Goal: Information Seeking & Learning: Check status

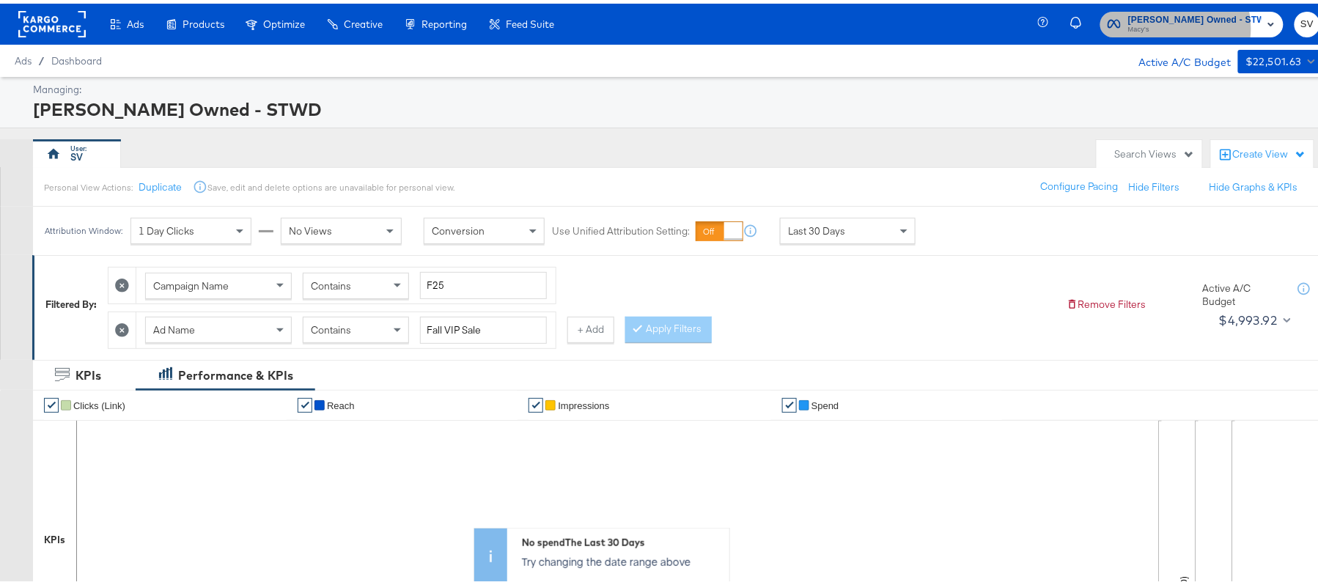
click at [1187, 24] on span "Macy's" at bounding box center [1194, 27] width 133 height 12
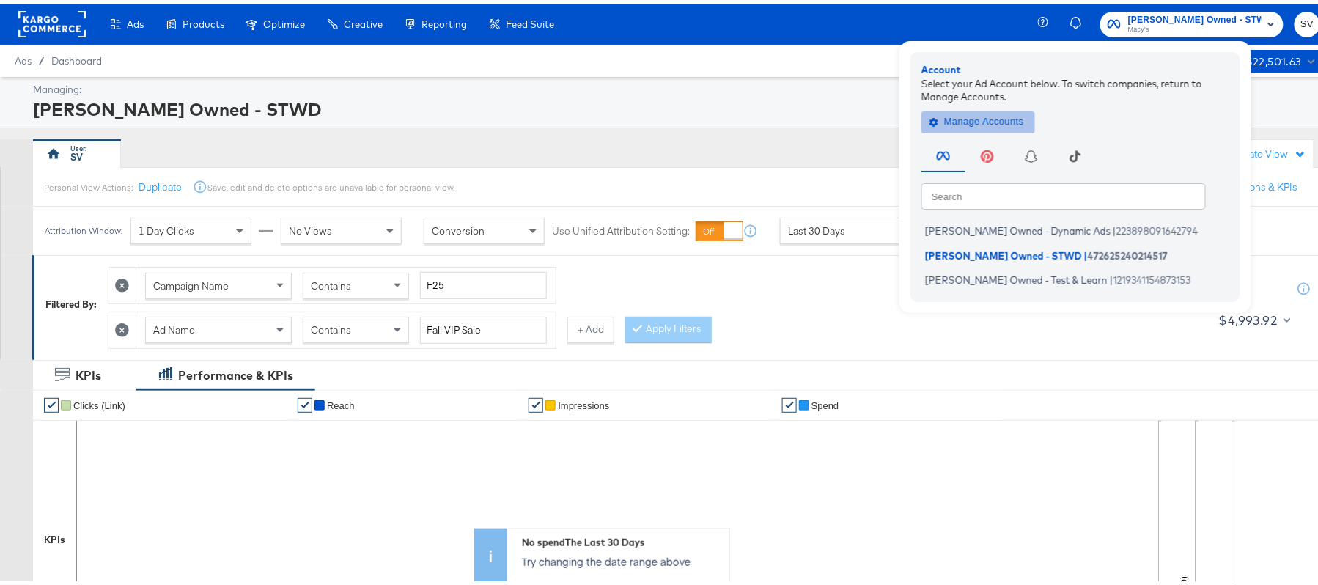
click at [1024, 116] on span "Manage Accounts" at bounding box center [978, 118] width 92 height 17
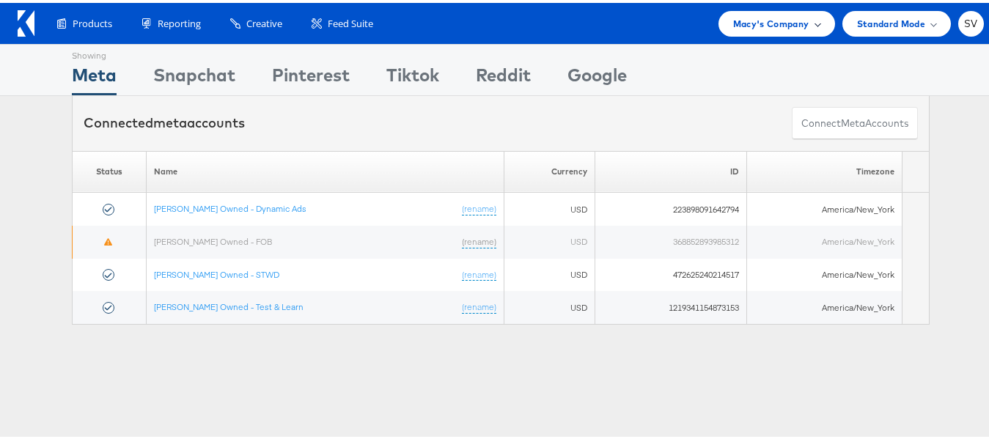
click at [778, 26] on span "Macy's Company" at bounding box center [771, 20] width 76 height 15
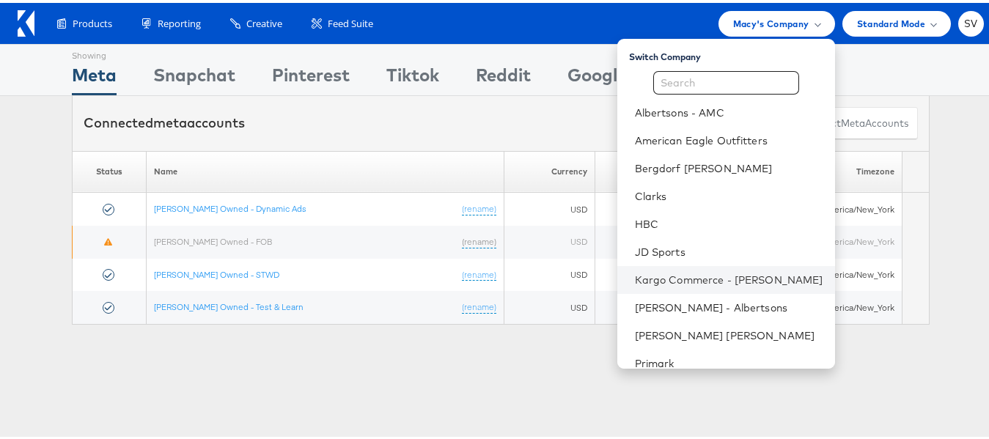
scroll to position [70, 0]
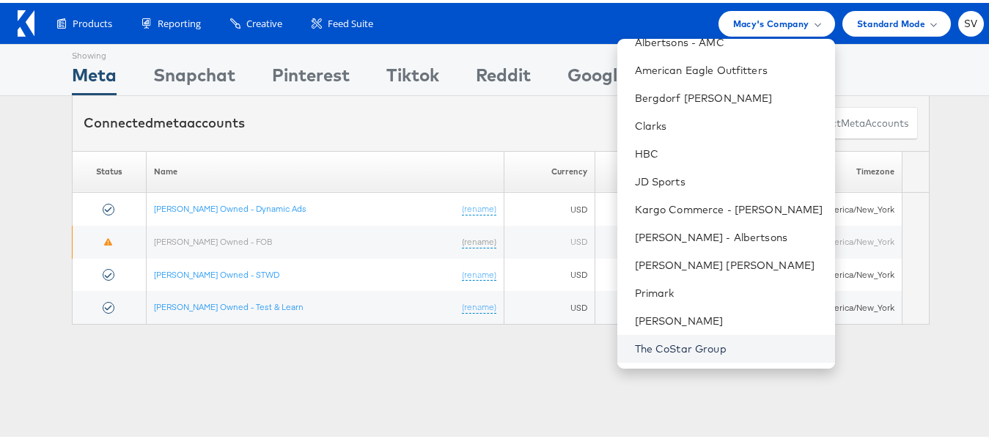
click at [665, 345] on link "The CoStar Group" at bounding box center [729, 346] width 188 height 15
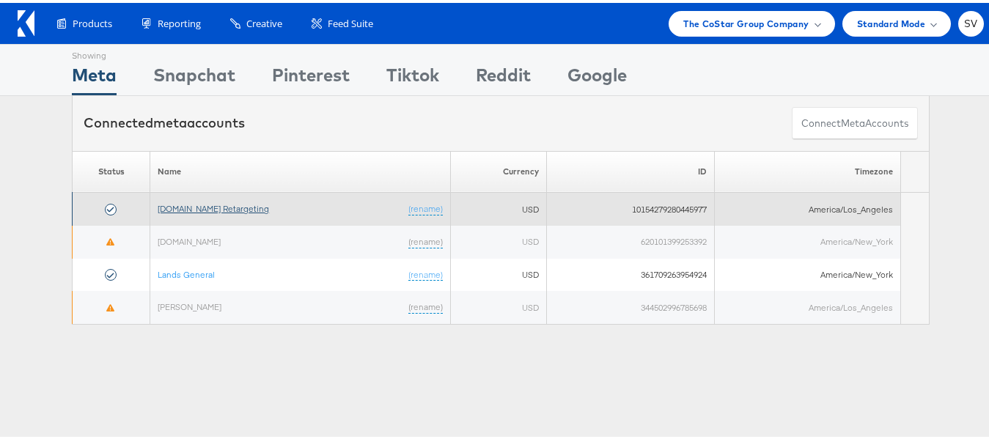
click at [229, 210] on link "[DOMAIN_NAME] Retargeting" at bounding box center [213, 205] width 111 height 11
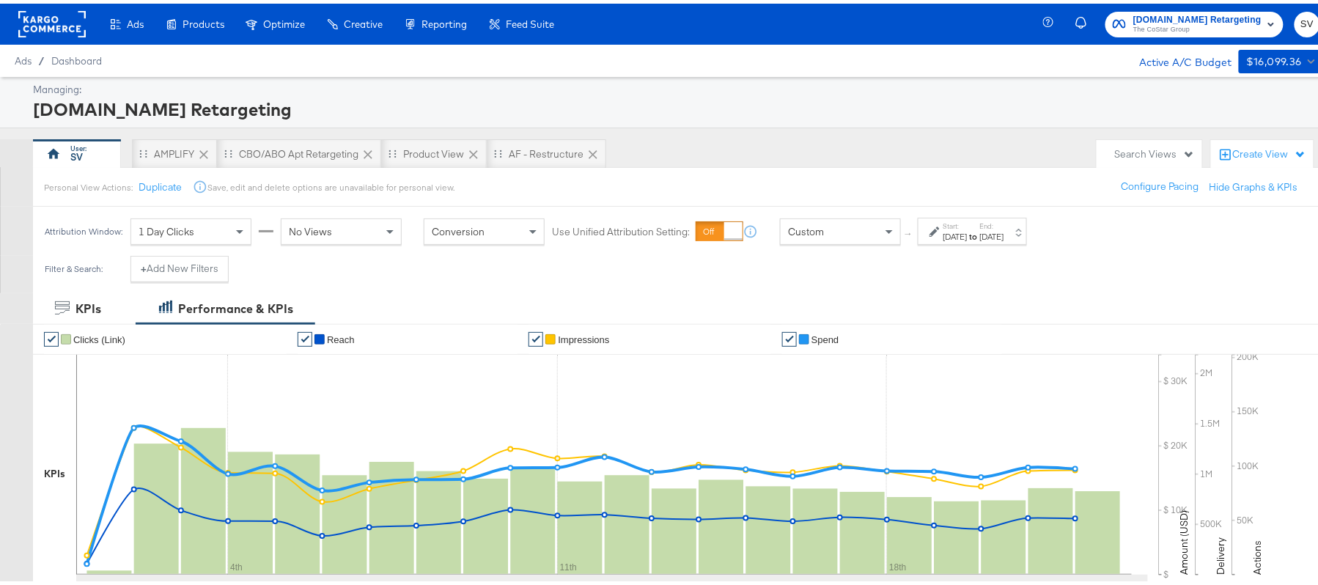
click at [980, 238] on strong "to" at bounding box center [973, 232] width 12 height 11
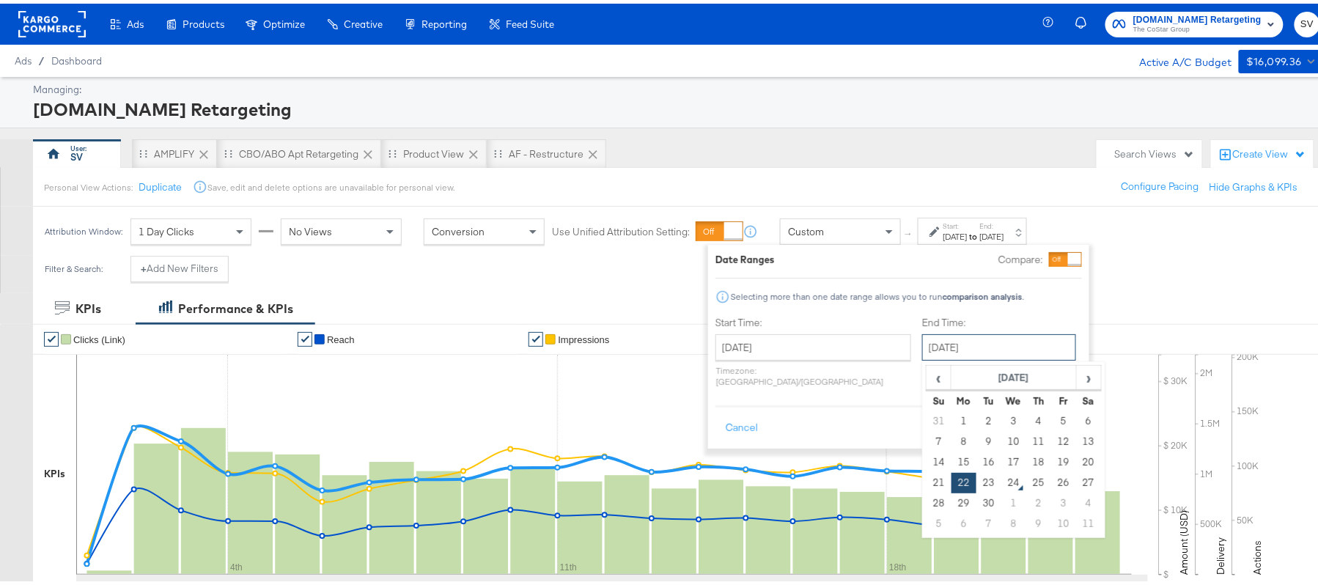
click at [923, 356] on input "[DATE]" at bounding box center [999, 344] width 154 height 26
click at [976, 482] on td "23" at bounding box center [988, 479] width 25 height 21
type input "[DATE]"
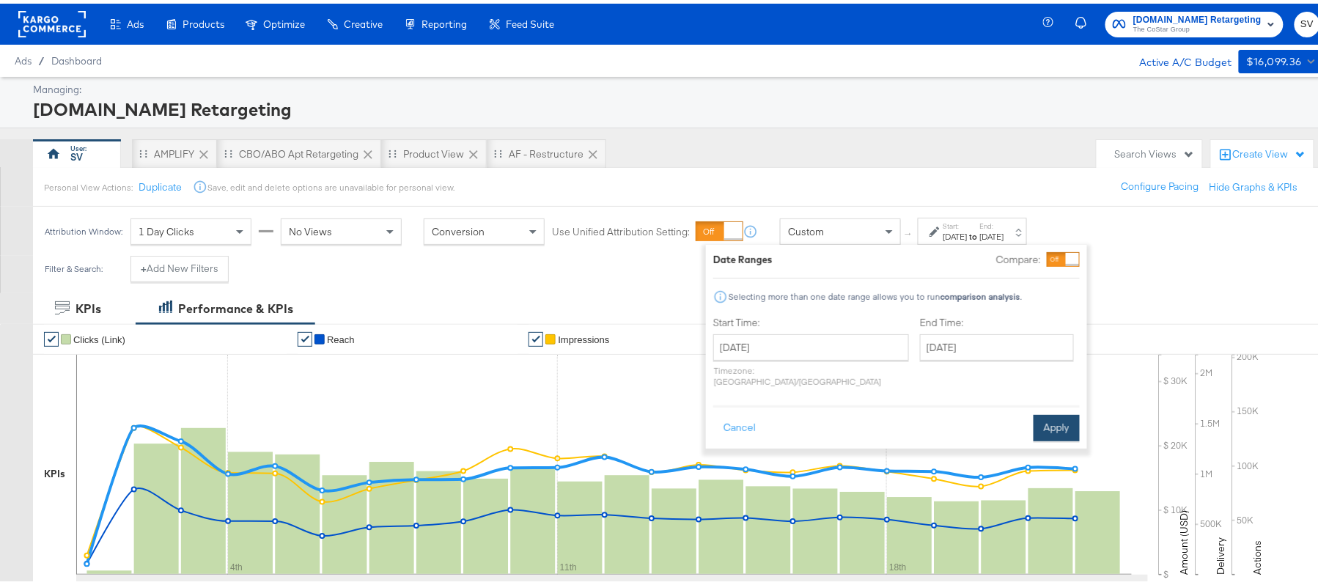
click at [1056, 419] on button "Apply" at bounding box center [1056, 424] width 46 height 26
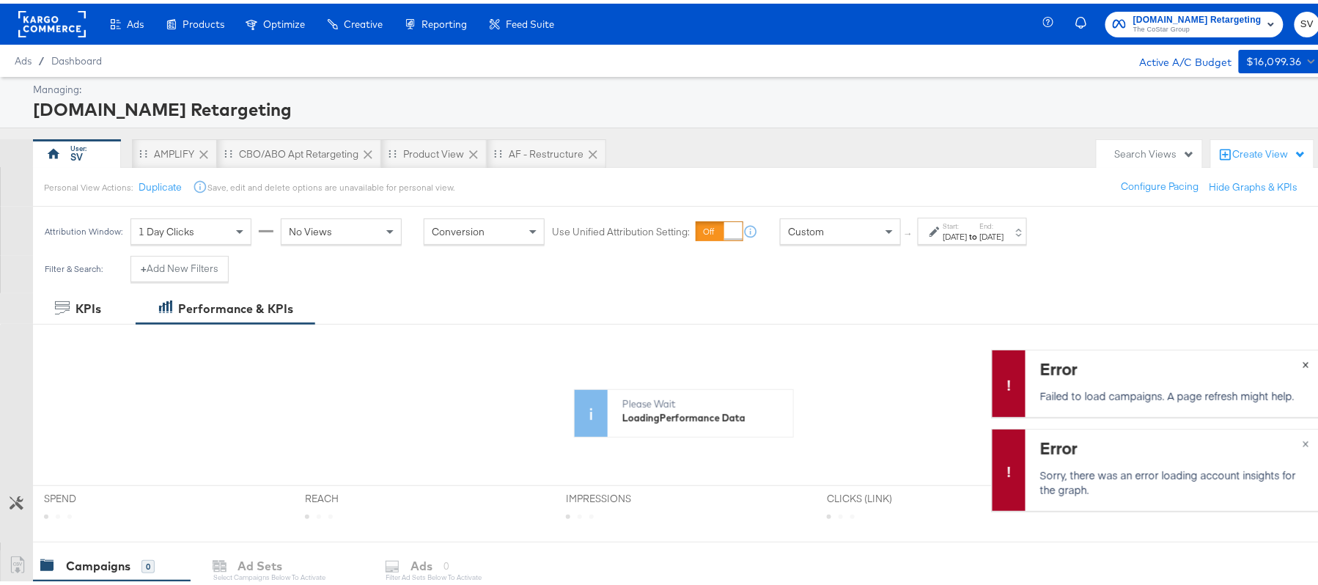
click at [1302, 359] on span "×" at bounding box center [1305, 359] width 7 height 17
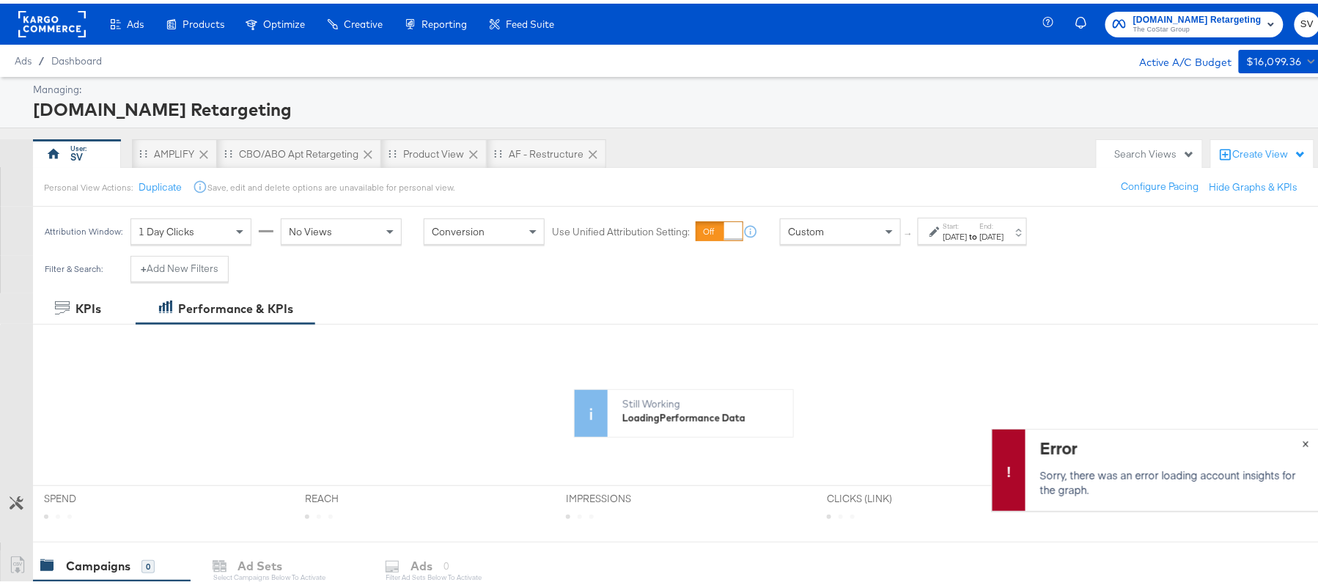
click at [1302, 440] on span "×" at bounding box center [1305, 438] width 7 height 17
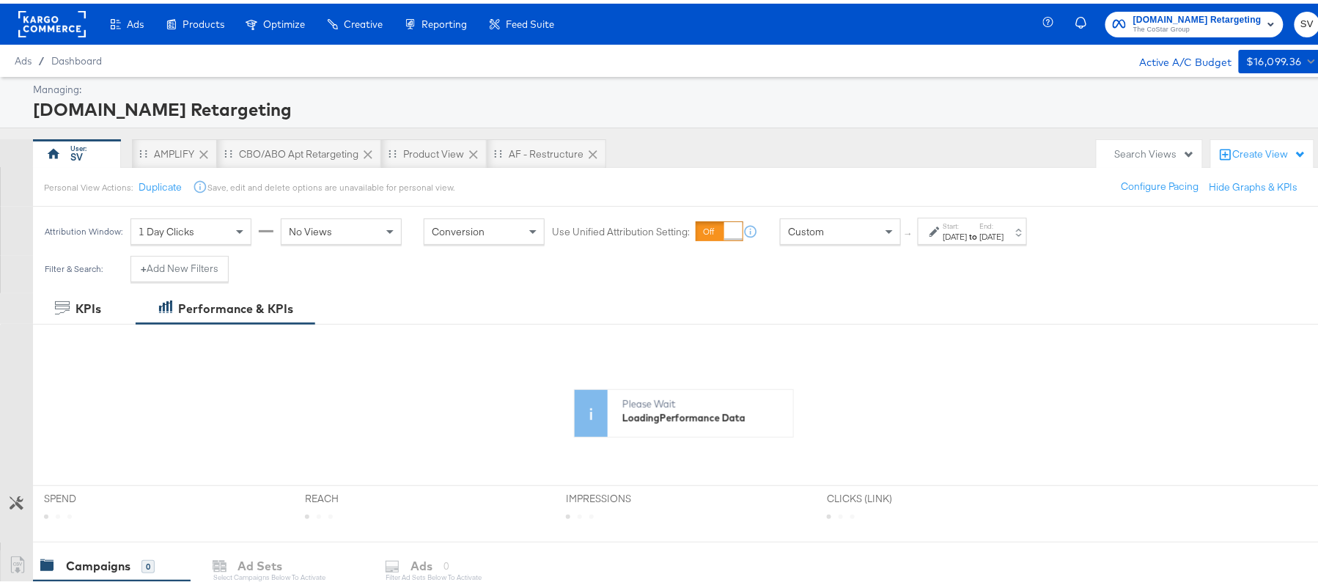
click at [1004, 220] on label "End:" at bounding box center [992, 223] width 24 height 10
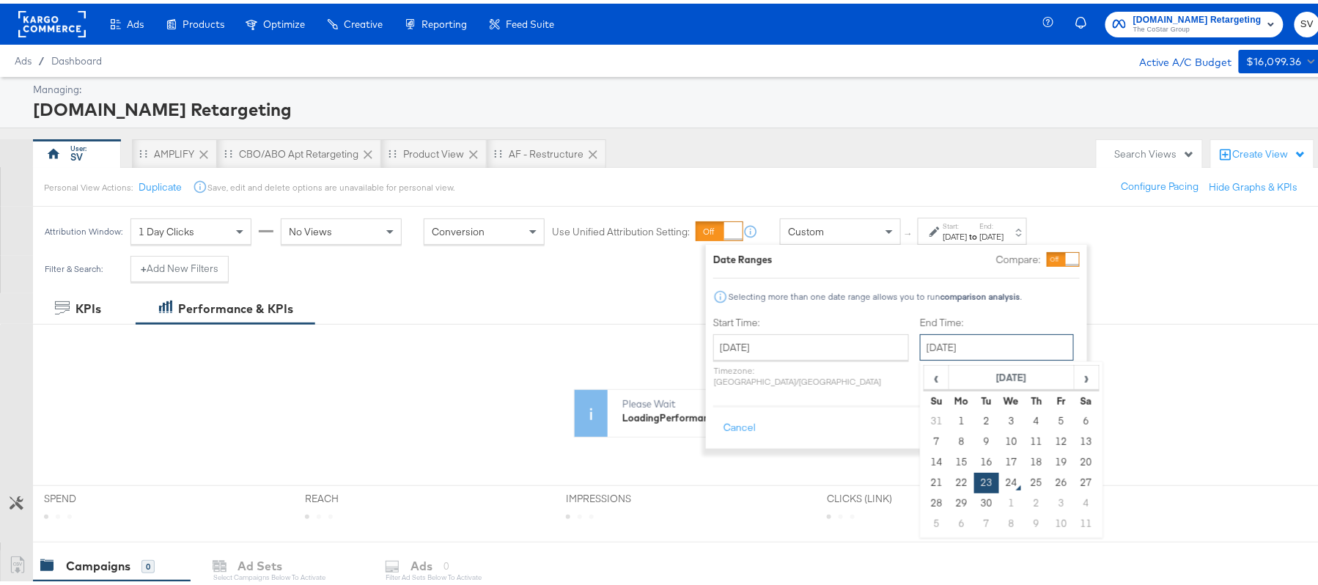
click at [976, 336] on input "[DATE]" at bounding box center [997, 344] width 154 height 26
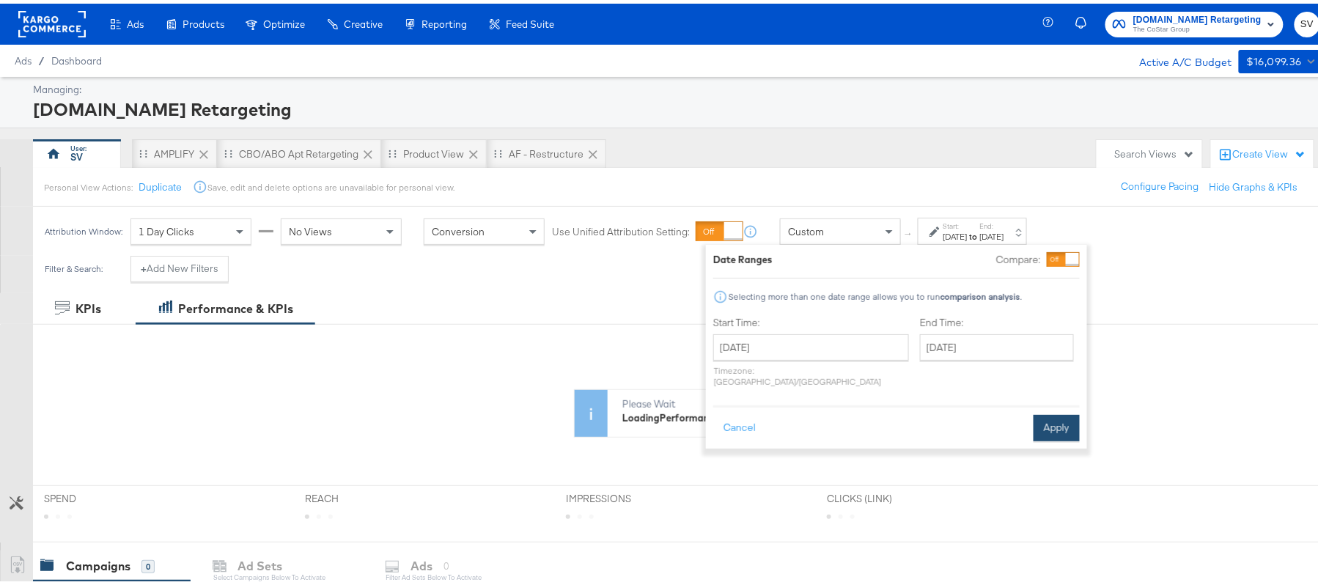
click at [1068, 416] on button "Apply" at bounding box center [1056, 424] width 46 height 26
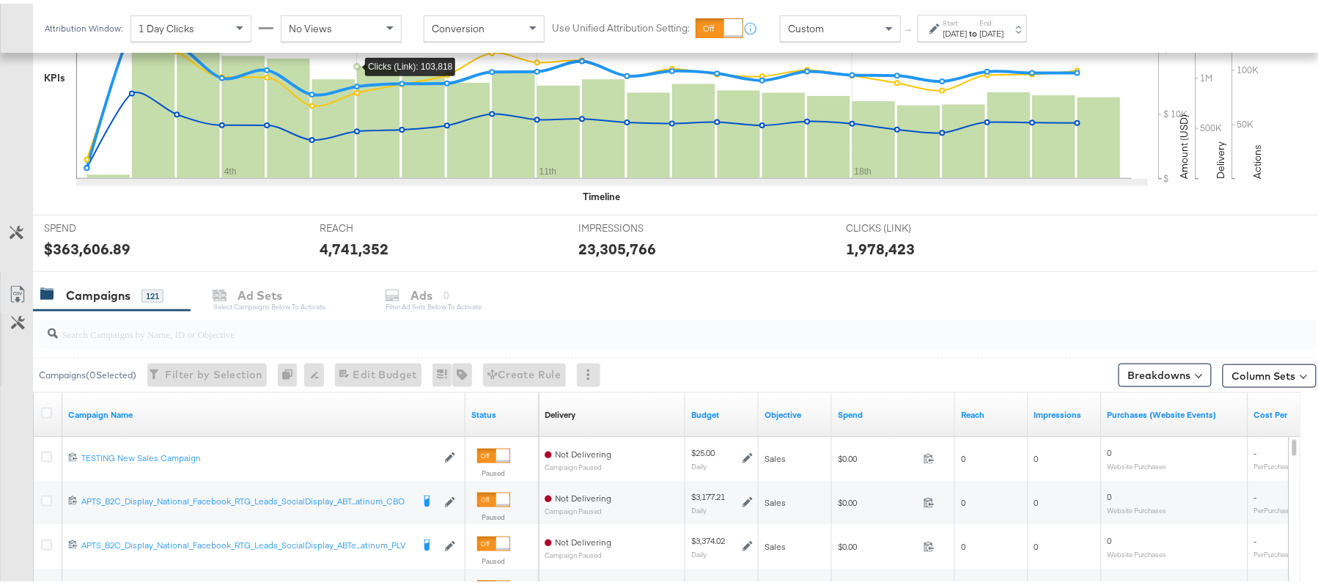
scroll to position [396, 0]
click at [289, 338] on input "search" at bounding box center [629, 323] width 1142 height 29
paste input "APTS_B2C_Display_National_Facebook_RTG_Leads_SocialDisplay_Retargeting_Diamond_…"
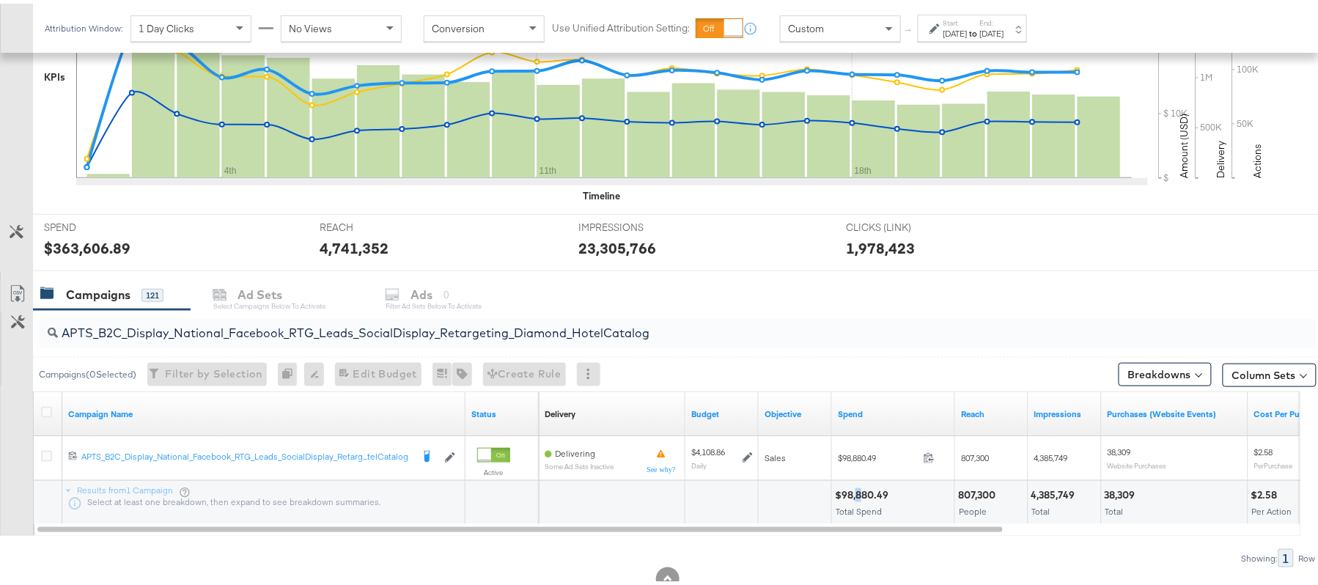
drag, startPoint x: 857, startPoint y: 500, endPoint x: 863, endPoint y: 496, distance: 7.5
click at [863, 496] on div "$98,880.49" at bounding box center [864, 491] width 58 height 14
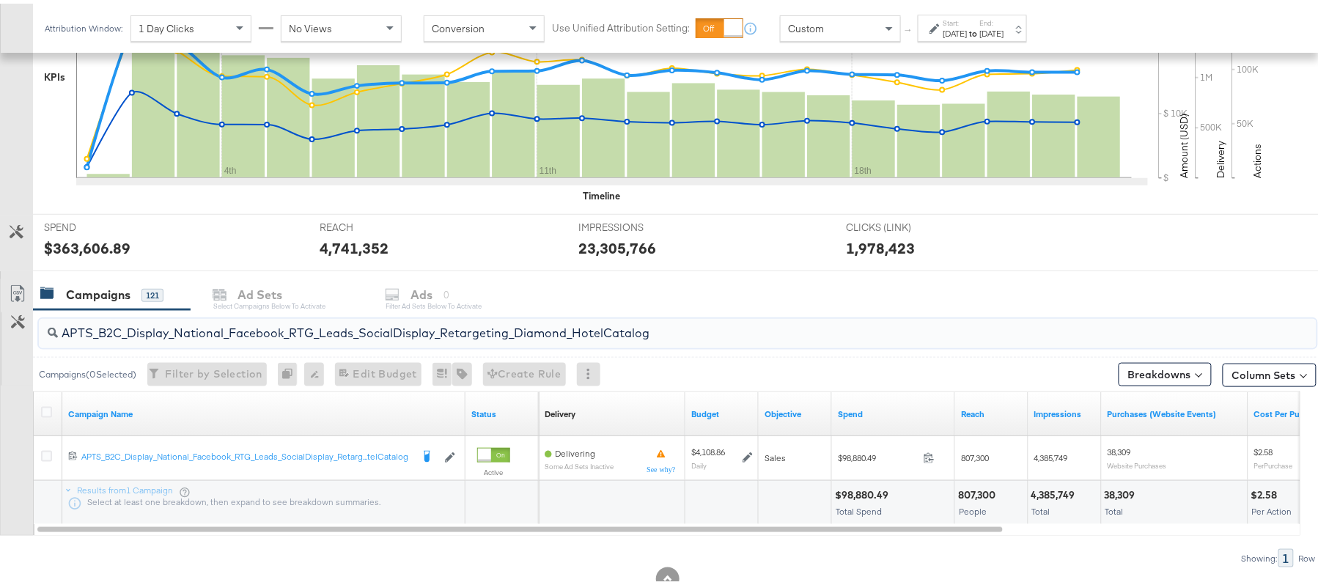
click at [218, 324] on input "APTS_B2C_Display_National_Facebook_RTG_Leads_SocialDisplay_Retargeting_Diamond_…" at bounding box center [629, 323] width 1142 height 29
paste input "alwayson_Retargeting_DARE24_DiamondPlatinum"
click at [850, 503] on span "Total Spend" at bounding box center [858, 507] width 46 height 11
click at [857, 496] on div "$67,052.83" at bounding box center [862, 491] width 55 height 14
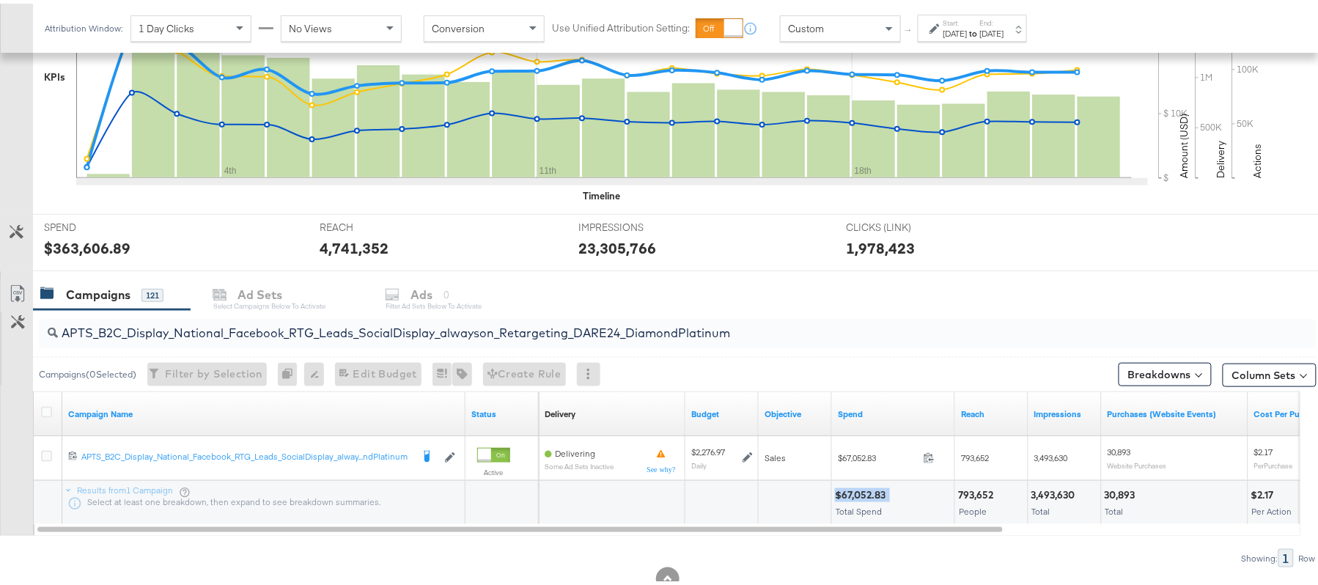
click at [857, 496] on div "$67,052.83" at bounding box center [862, 491] width 55 height 14
copy div "$67,052.83"
click at [322, 326] on input "APTS_B2C_Display_National_Facebook_RTG_Leads_SocialDisplay_alwayson_Retargeting…" at bounding box center [629, 323] width 1142 height 29
paste input "FR_B2C_Display_National_Facebook_RTG_Leads_SocialDisplay_alwayson_Retargeting_FR"
click at [854, 488] on div "$20,829.00" at bounding box center [863, 491] width 57 height 14
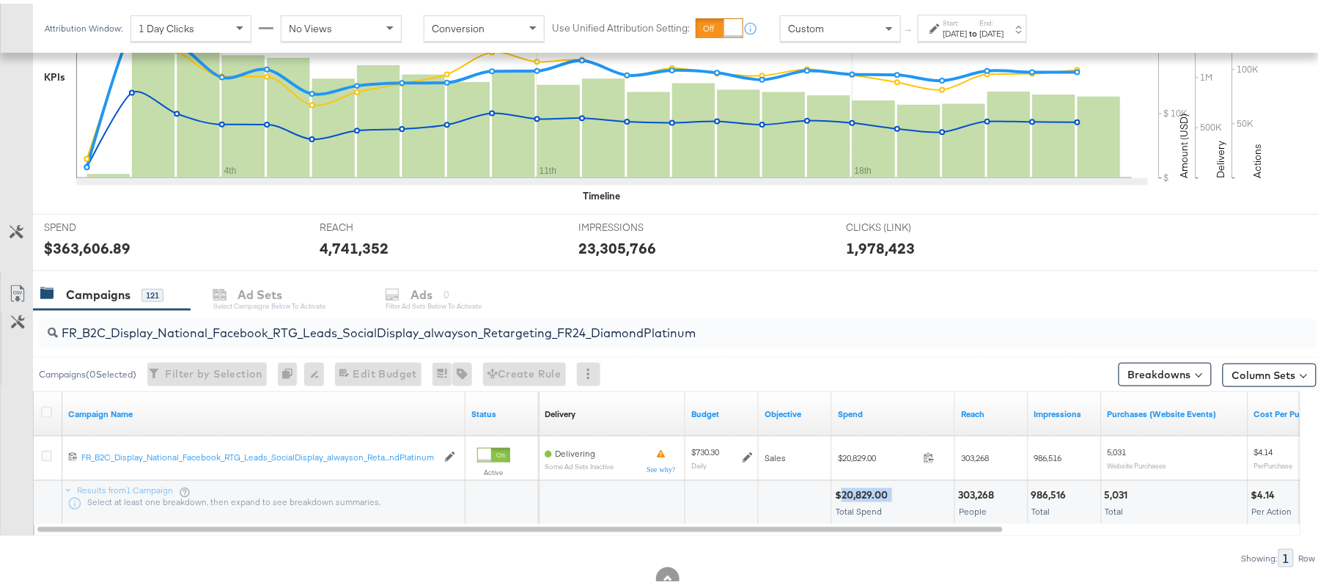
click at [854, 488] on div "$20,829.00" at bounding box center [863, 491] width 57 height 14
copy div "$20,829.00"
click at [214, 326] on input "FR_B2C_Display_National_Facebook_RTG_Leads_SocialDisplay_alwayson_Retargeting_F…" at bounding box center [629, 323] width 1142 height 29
paste input "AF_B2C_Display_National_Facebook_RTG_Leads_SocialDisplay_alwayson_Retargeting_AF"
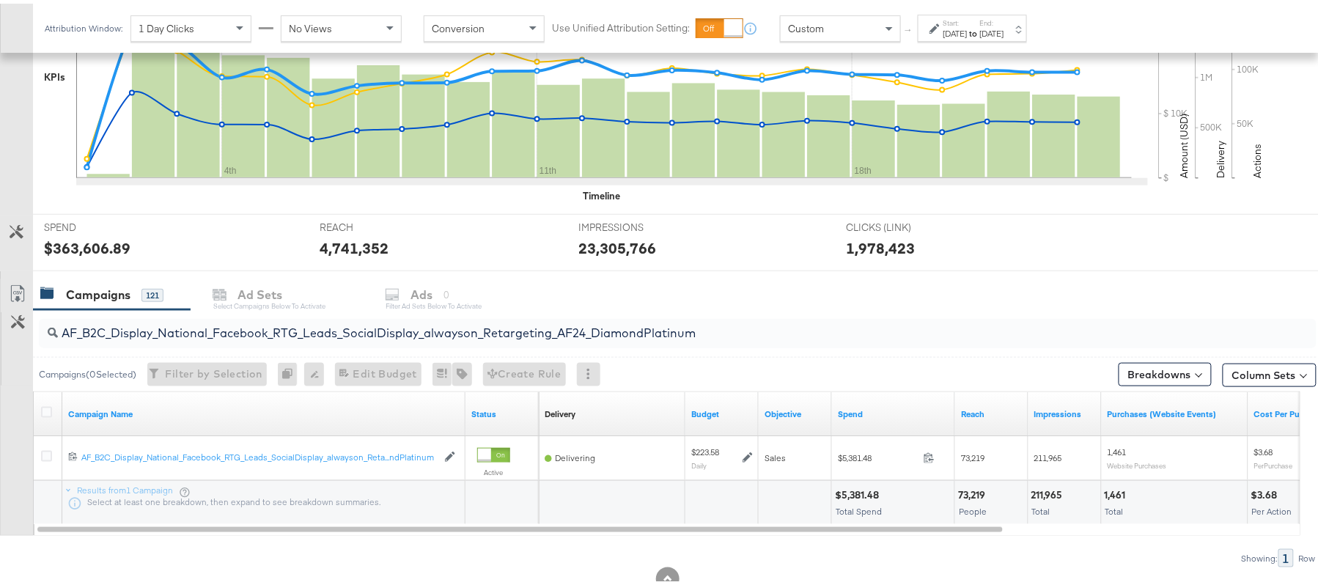
click at [853, 485] on div "$5,381.48 Total Spend" at bounding box center [893, 499] width 122 height 44
copy div "5,381.48"
click at [246, 325] on input "AF_B2C_Display_National_Facebook_RTG_Leads_SocialDisplay_alwayson_Retargeting_A…" at bounding box center [629, 323] width 1142 height 29
paste input "HL_B2C_Display_National_Facebook_RTG_Leads_SocialDisplay_alwayson_Retargeting_A…"
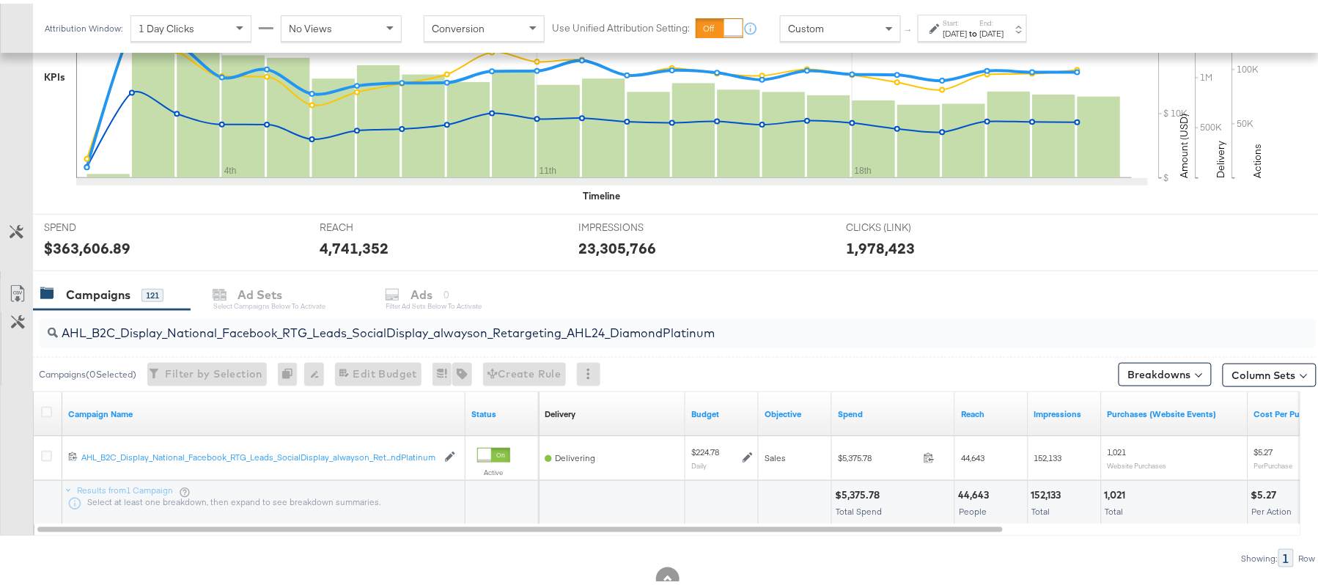
click at [857, 485] on div "$5,375.78 Total Spend" at bounding box center [893, 499] width 122 height 44
copy div "$5,375.78"
click at [253, 324] on input "AHL_B2C_Display_National_Facebook_RTG_Leads_SocialDisplay_alwayson_Retargeting_…" at bounding box center [629, 323] width 1142 height 29
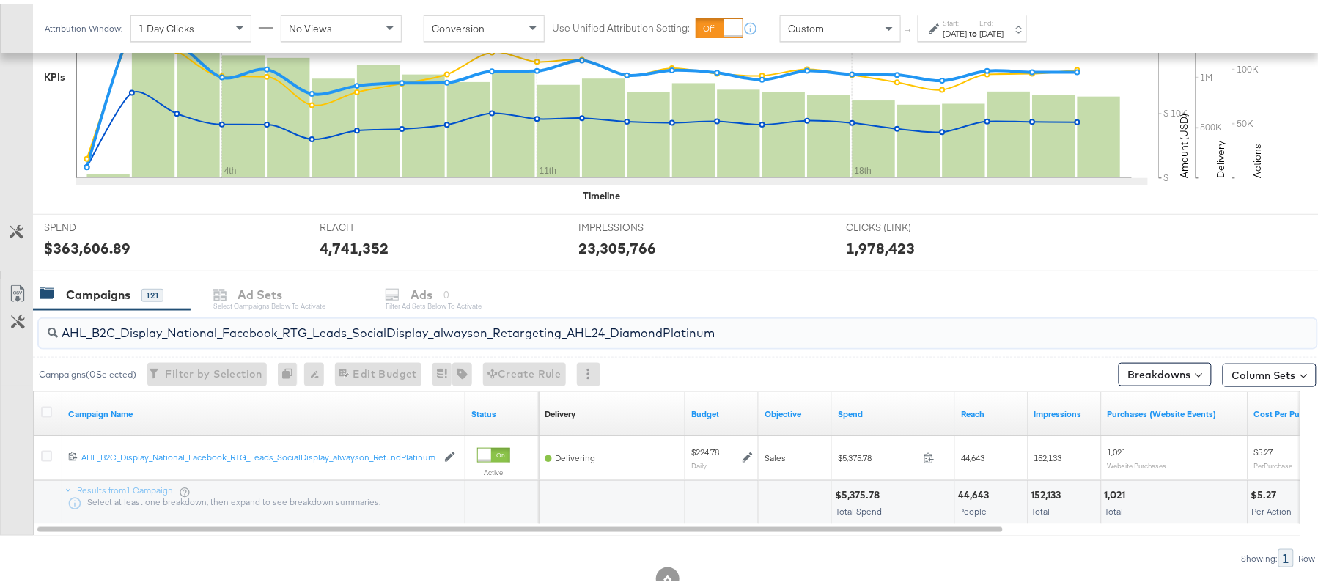
paste input "PTS_B2C_Display_National_Facebook_PRO_Traffic_SocialDisplay_alwayson_ASC_DARE24…"
click at [856, 490] on div "$58,633.68" at bounding box center [863, 491] width 56 height 14
copy div "$58,633.68"
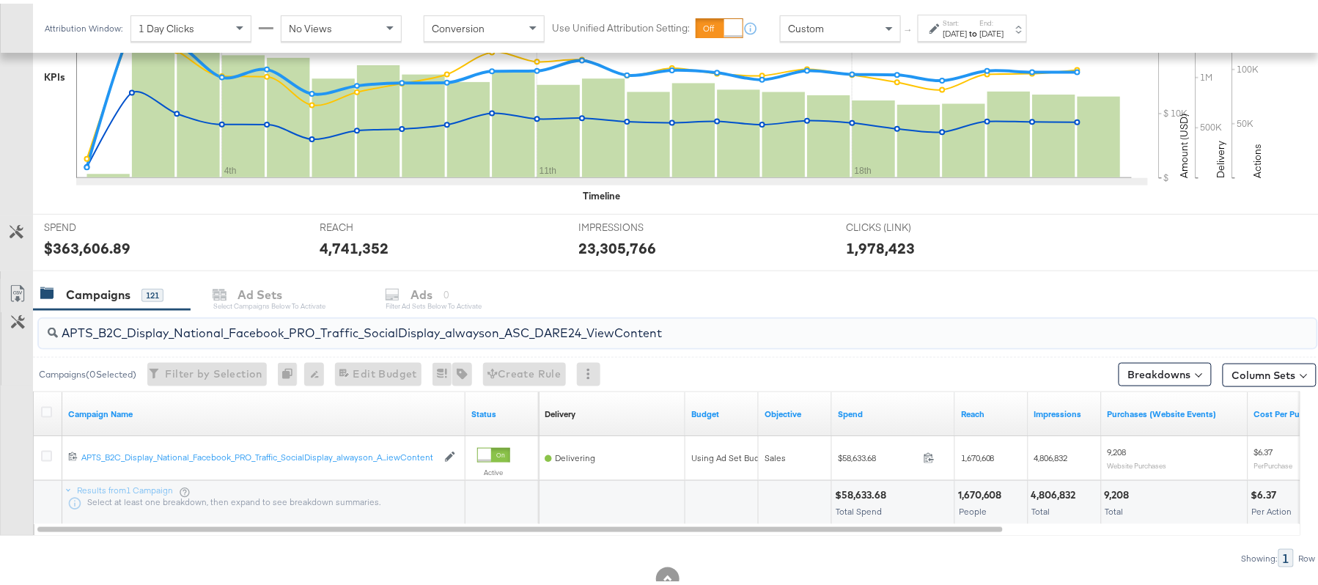
click at [205, 327] on input "APTS_B2C_Display_National_Facebook_PRO_Traffic_SocialDisplay_alwayson_ASC_DARE2…" at bounding box center [629, 323] width 1142 height 29
paste input "Leads_SocialDisplay_alwayson_ASC_DARE24_Purchase"
click at [860, 487] on div "$46,061.07" at bounding box center [863, 491] width 56 height 14
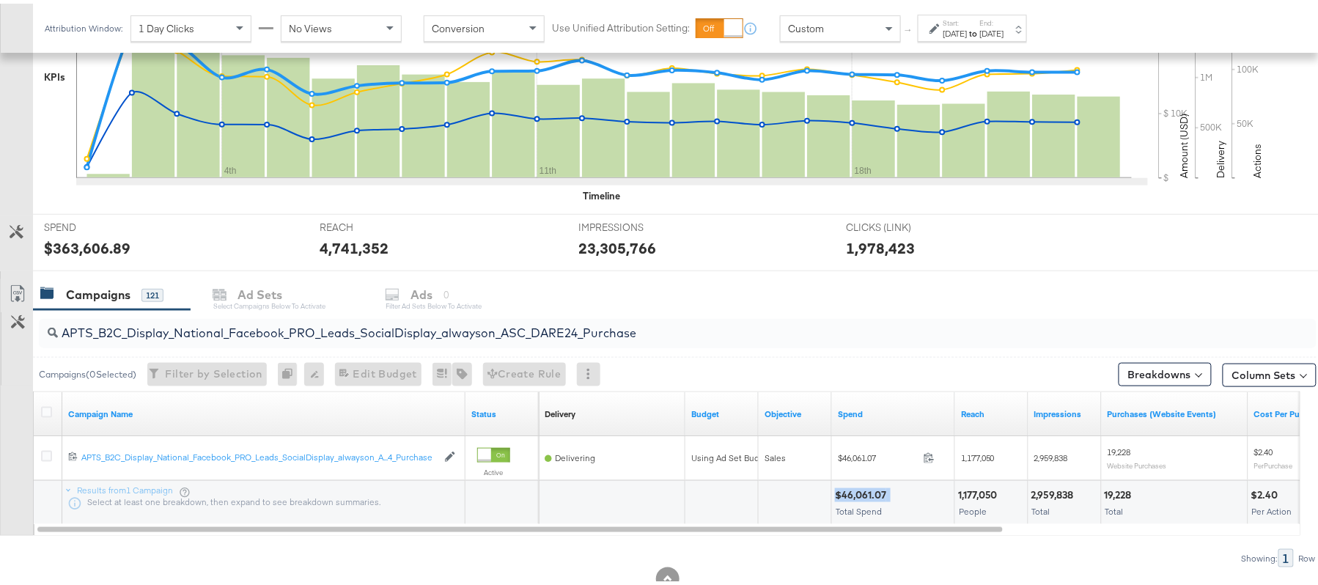
copy div "$46,061.07"
click at [207, 327] on input "APTS_B2C_Display_National_Facebook_PRO_Leads_SocialDisplay_alwayson_ASC_DARE24_…" at bounding box center [629, 323] width 1142 height 29
paste input "F_B2C_Display_National_Facebook_PRO_Traffic_SocialDisplay_alwayson_ASC_AF24_Vie…"
click at [854, 494] on div "$2,310.04" at bounding box center [859, 491] width 49 height 14
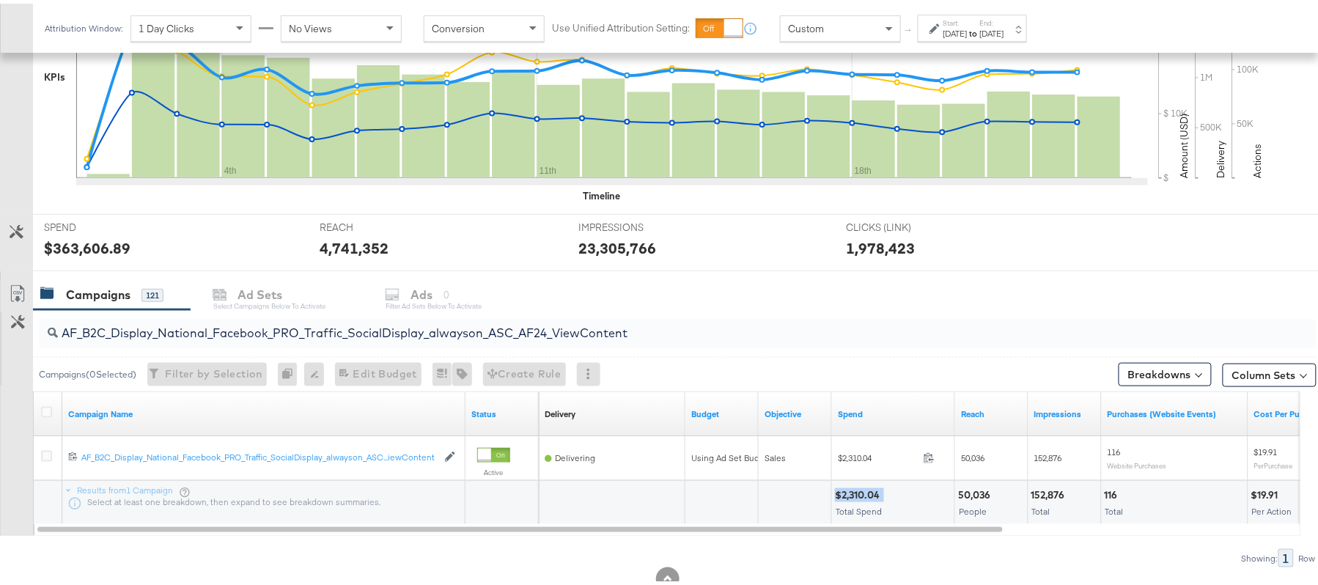
click at [854, 494] on div "$2,310.04" at bounding box center [859, 491] width 49 height 14
copy div "$2,310.04"
click at [281, 330] on input "AF_B2C_Display_National_Facebook_PRO_Traffic_SocialDisplay_alwayson_ASC_AF24_Vi…" at bounding box center [629, 323] width 1142 height 29
paste input "FR_B2C_Display_National_Facebook_PRO_Traffic_SocialDisplay_alwayson_ASC_FR"
click at [856, 490] on div "$16,945.88" at bounding box center [862, 491] width 54 height 14
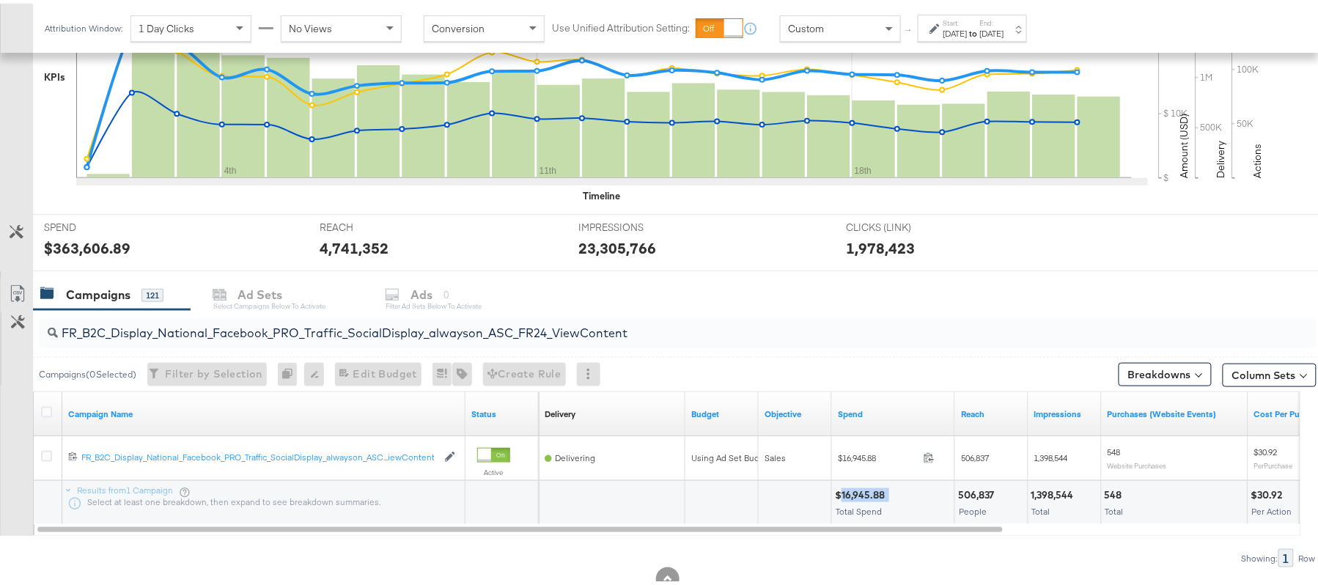
click at [856, 490] on div "$16,945.88" at bounding box center [862, 491] width 54 height 14
copy div "$16,945.88"
click at [236, 318] on input "FR_B2C_Display_National_Facebook_PRO_Traffic_SocialDisplay_alwayson_ASC_FR24_Vi…" at bounding box center [629, 323] width 1142 height 29
paste input "AHL_B2C_Display_National_Facebook_PRO_Traffic_SocialDisplay_alwayson_ASC_AHL"
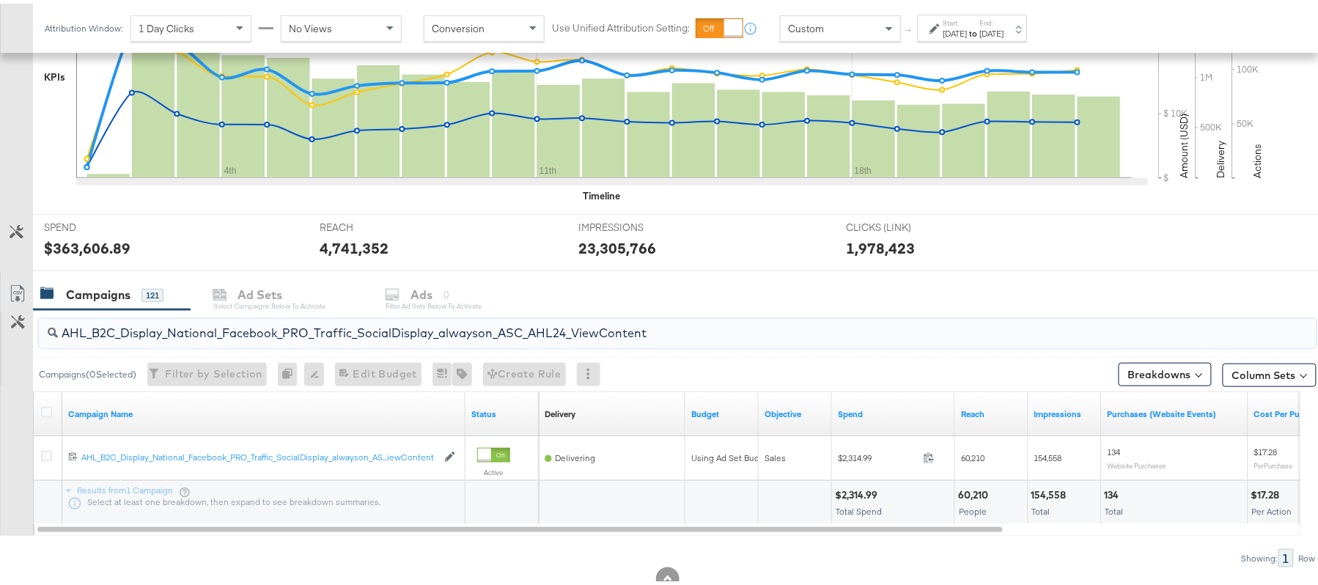
type input "AHL_B2C_Display_National_Facebook_PRO_Traffic_SocialDisplay_alwayson_ASC_AHL24_…"
click at [871, 492] on div "$2,314.99" at bounding box center [858, 491] width 47 height 14
copy div "$2,314.99"
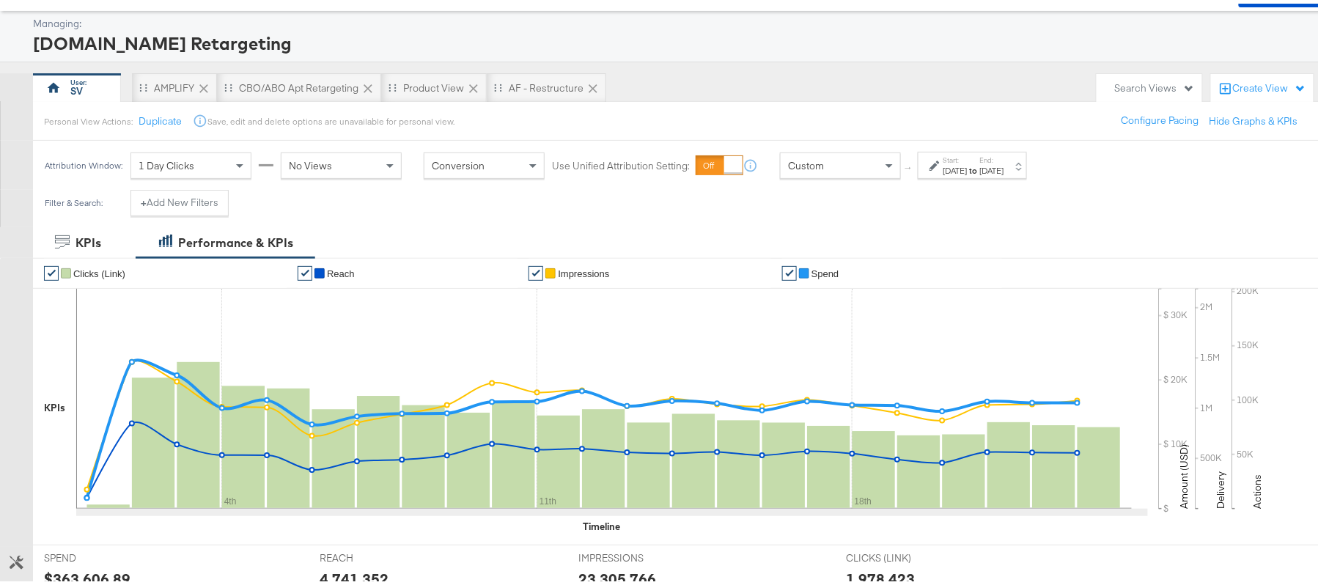
scroll to position [0, 0]
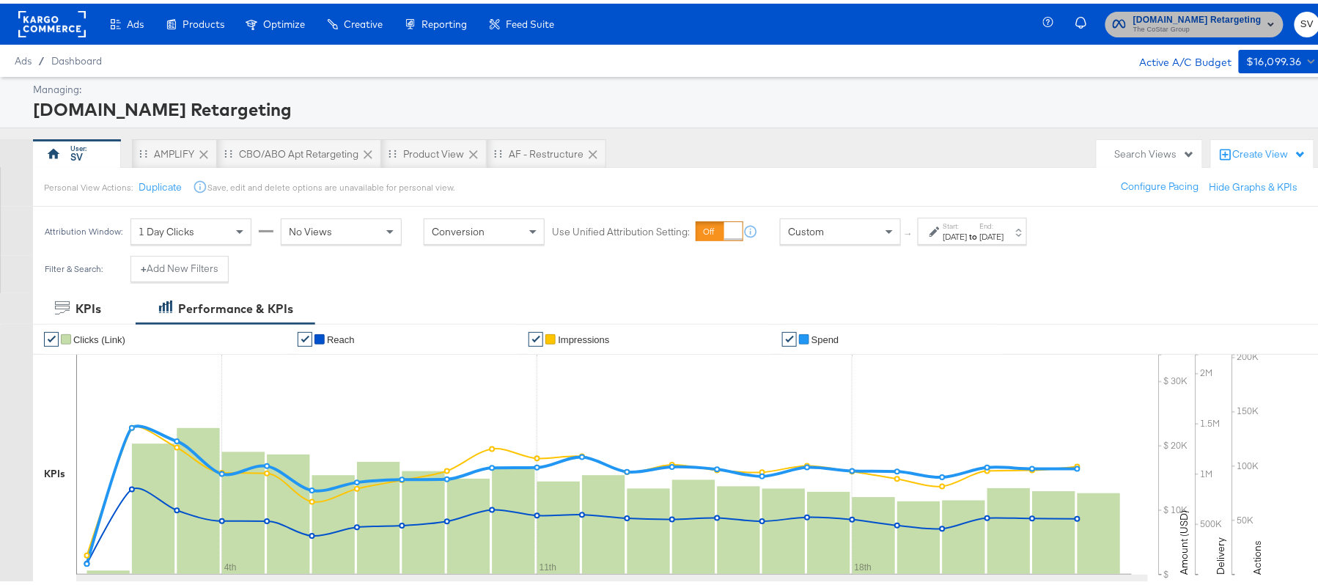
click at [1199, 33] on button "[DOMAIN_NAME] Retargeting The CoStar Group" at bounding box center [1194, 21] width 178 height 26
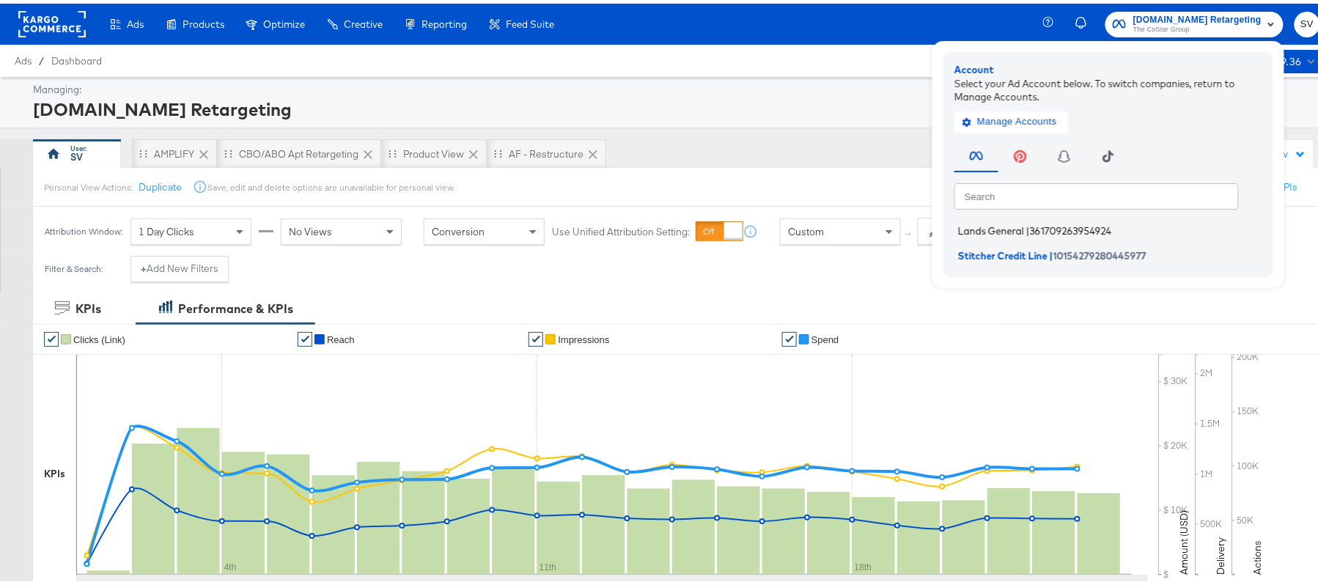
click span "Lands General"
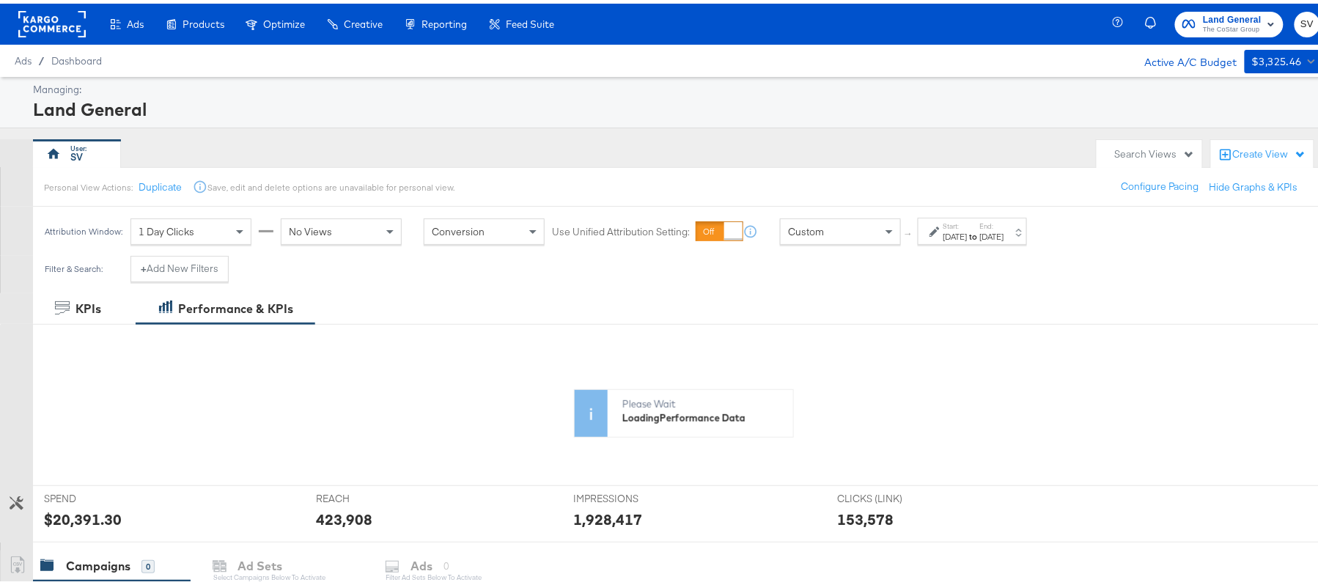
click at [967, 233] on div "[DATE]" at bounding box center [955, 233] width 24 height 12
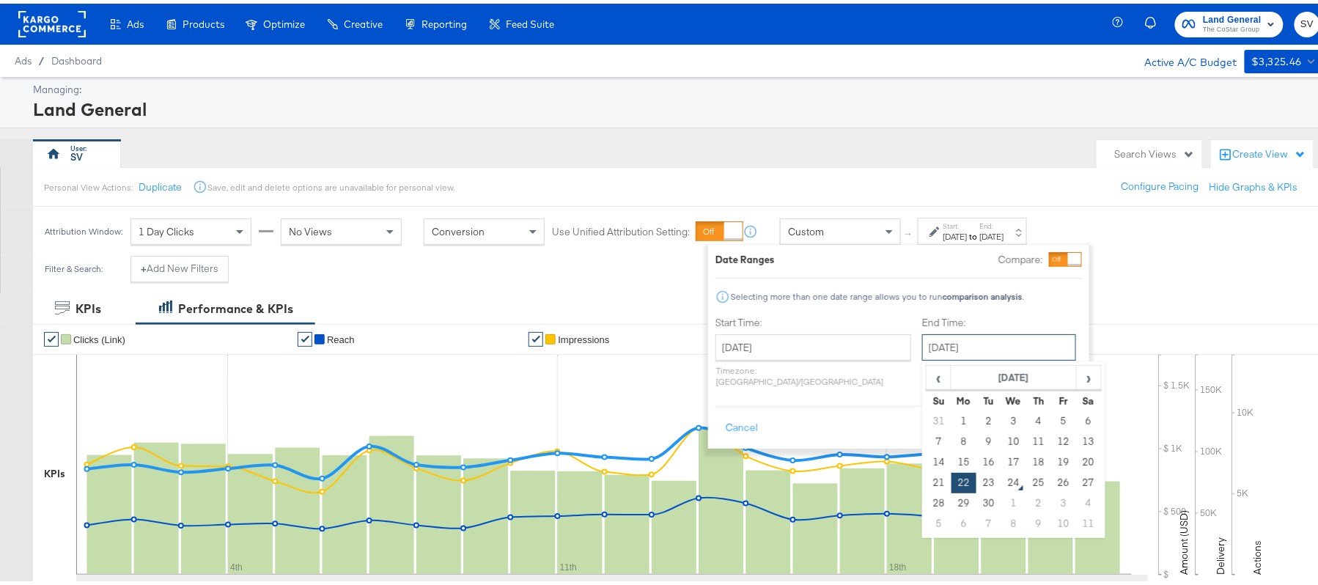
click at [922, 344] on input "[DATE]" at bounding box center [999, 344] width 154 height 26
click at [976, 478] on td "23" at bounding box center [988, 479] width 25 height 21
type input "[DATE]"
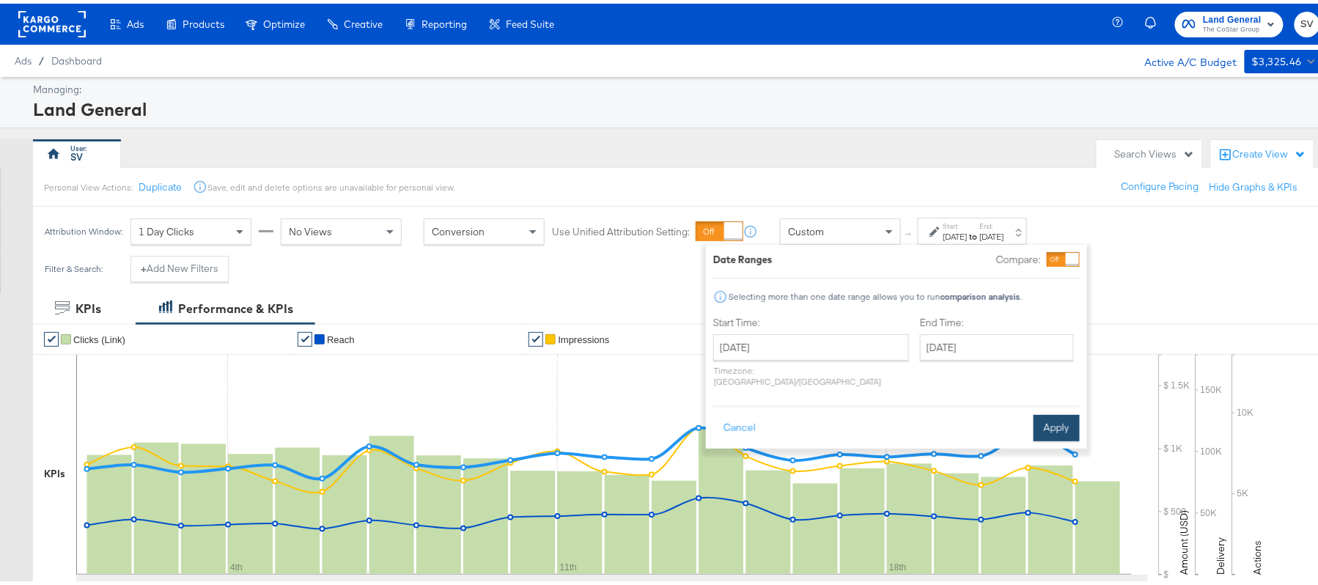
click at [1055, 415] on button "Apply" at bounding box center [1056, 424] width 46 height 26
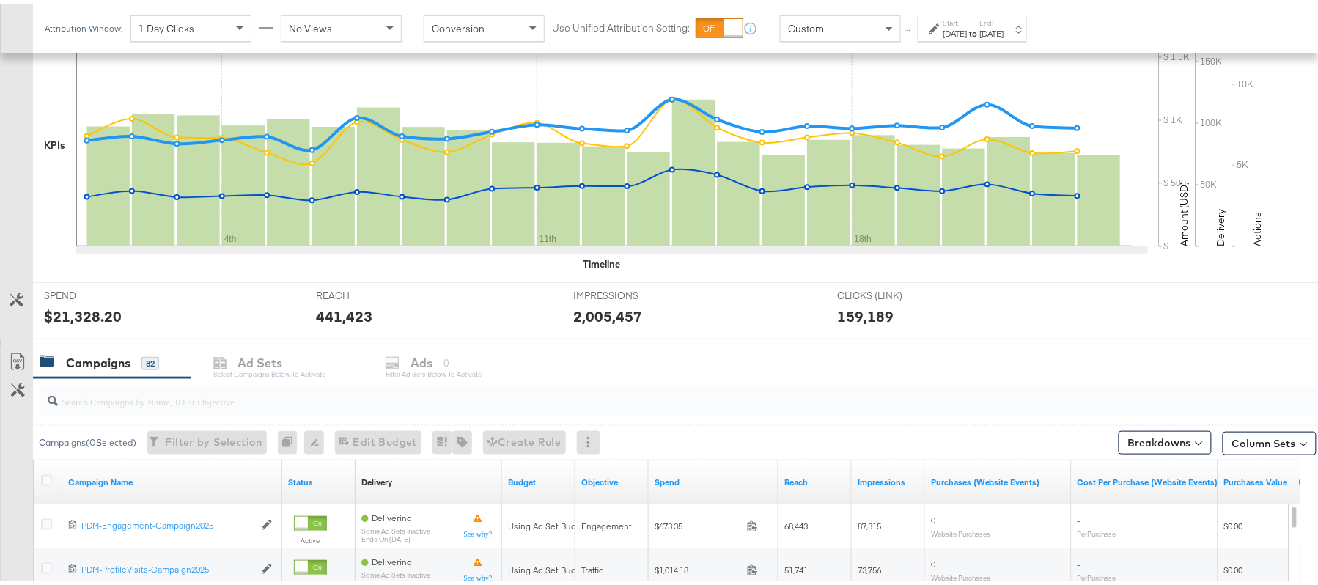
scroll to position [443, 0]
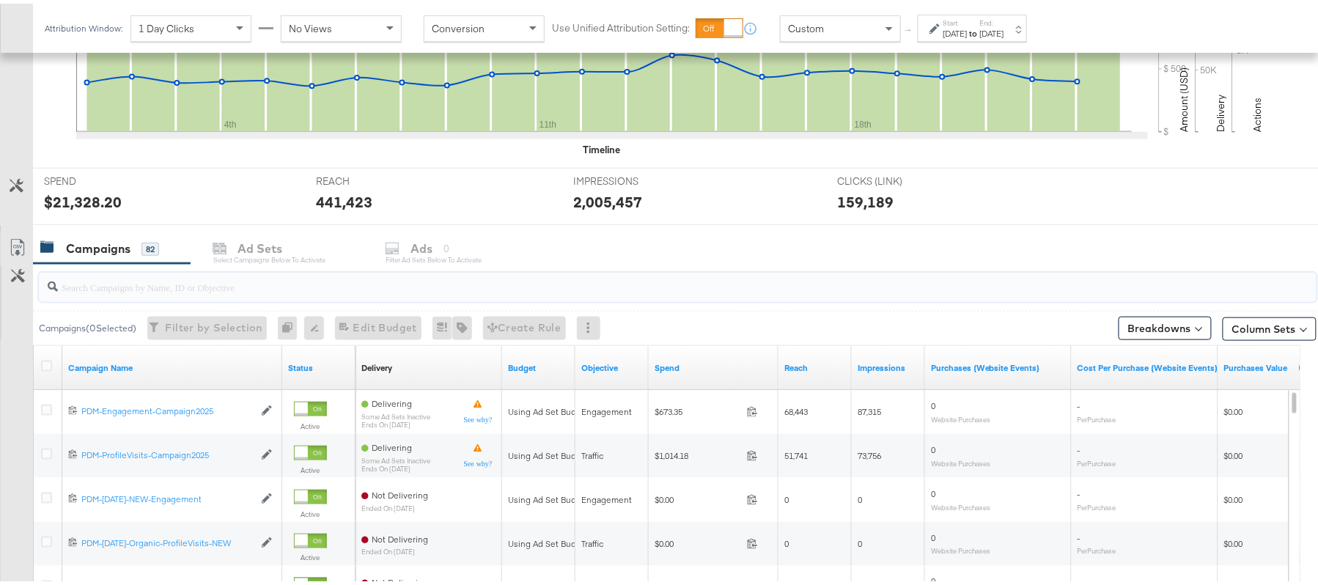
click at [214, 277] on input "search" at bounding box center [629, 277] width 1142 height 29
paste input "B2C_LAND_KC_RT_Sig_24"
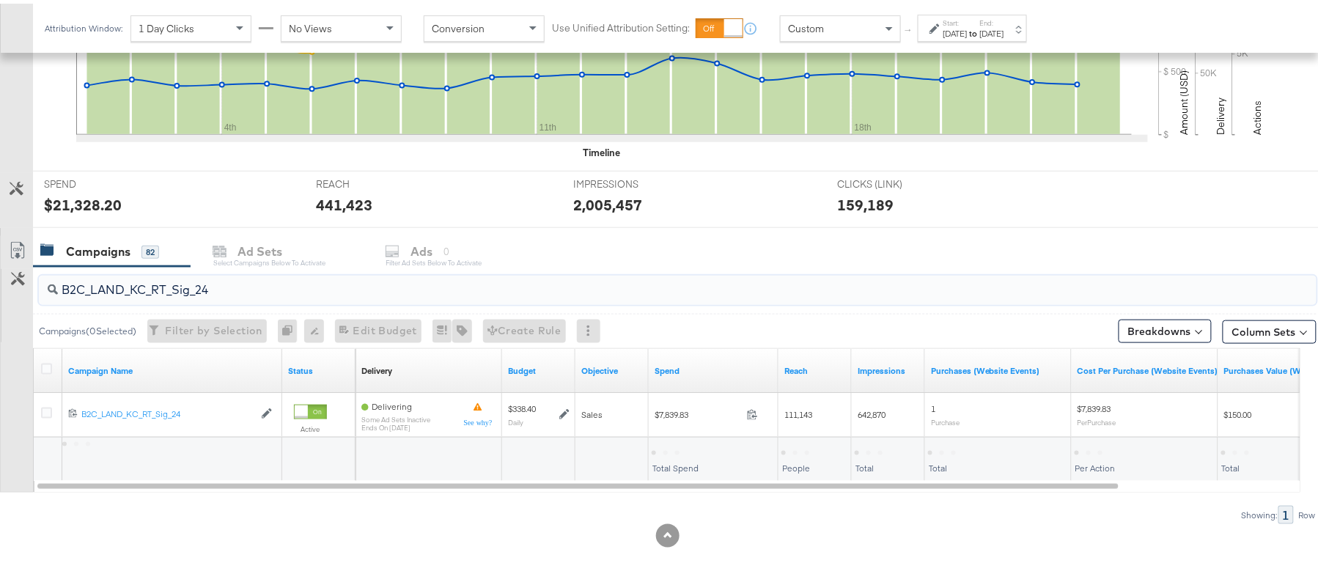
scroll to position [441, 0]
click at [677, 448] on div "$7,839.83" at bounding box center [675, 448] width 48 height 14
copy div "$7,839.83"
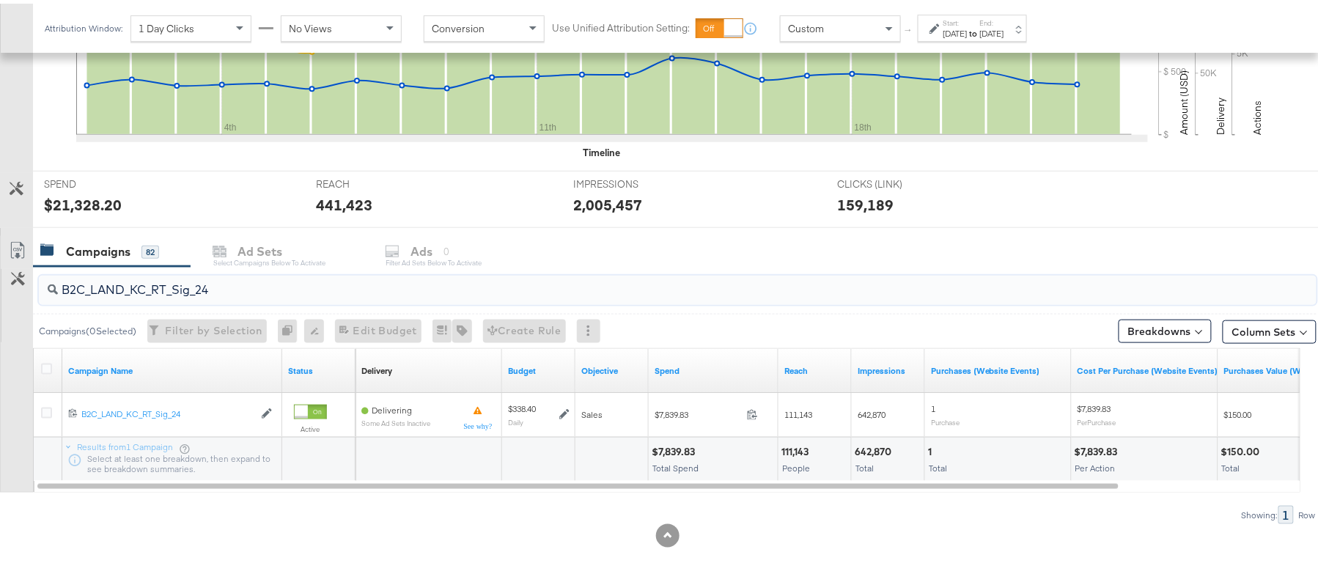
click at [252, 276] on input "B2C_LAND_KC_RT_Sig_24" at bounding box center [629, 280] width 1142 height 29
paste input "B_Ecommerce_KC_Retargeting_LW&LOA_Traffic"
click at [671, 440] on div "$382.36 Total Spend" at bounding box center [713, 456] width 129 height 44
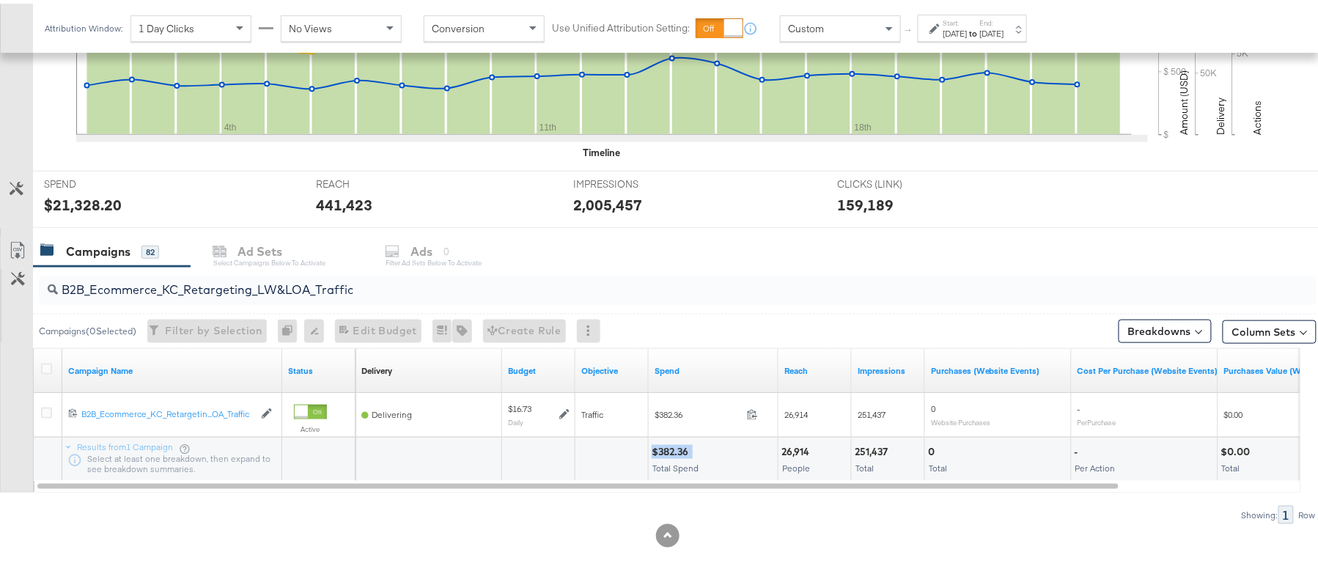
copy div "$382.36"
click at [177, 281] on input "B2B_Ecommerce_KC_Retargeting_LW&LOA_Traffic" at bounding box center [629, 280] width 1142 height 29
paste input "KC_Retargeting_Prospects & Clients_Conversions"
click at [673, 446] on div "$383.91" at bounding box center [670, 448] width 39 height 14
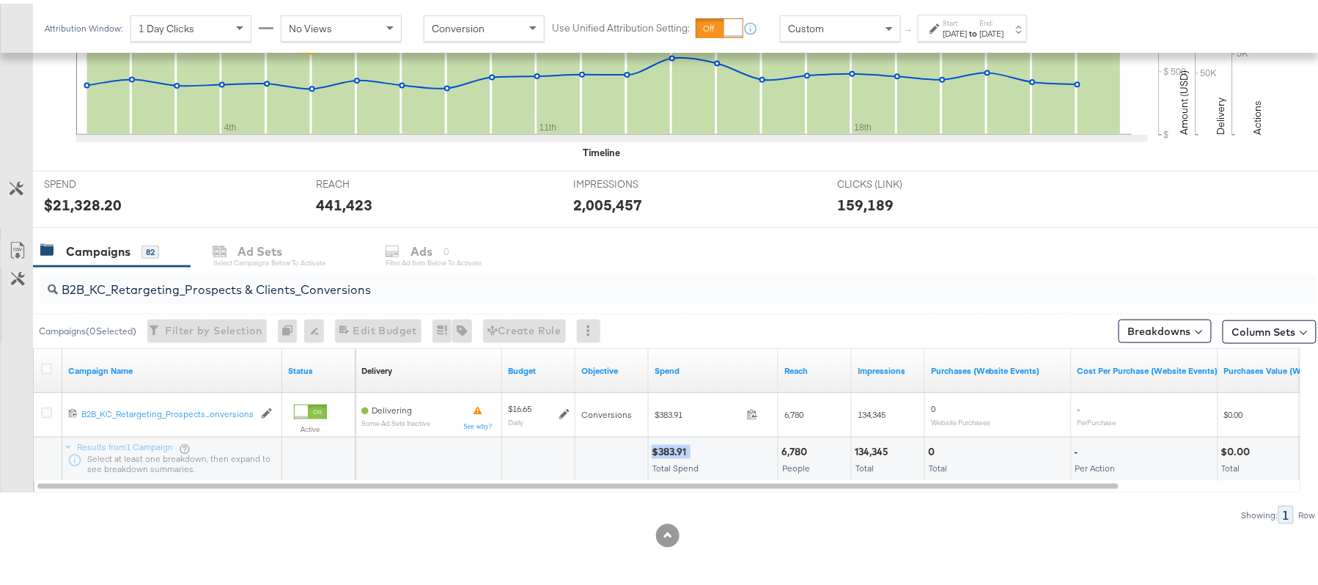
click at [673, 446] on div "$383.91" at bounding box center [670, 448] width 39 height 14
copy div "$383.91"
click at [213, 266] on input "B2B_KC_Retargeting_Prospects & Clients_Conversions" at bounding box center [629, 280] width 1142 height 29
paste input "C_LAND_KC_Pros_Sig"
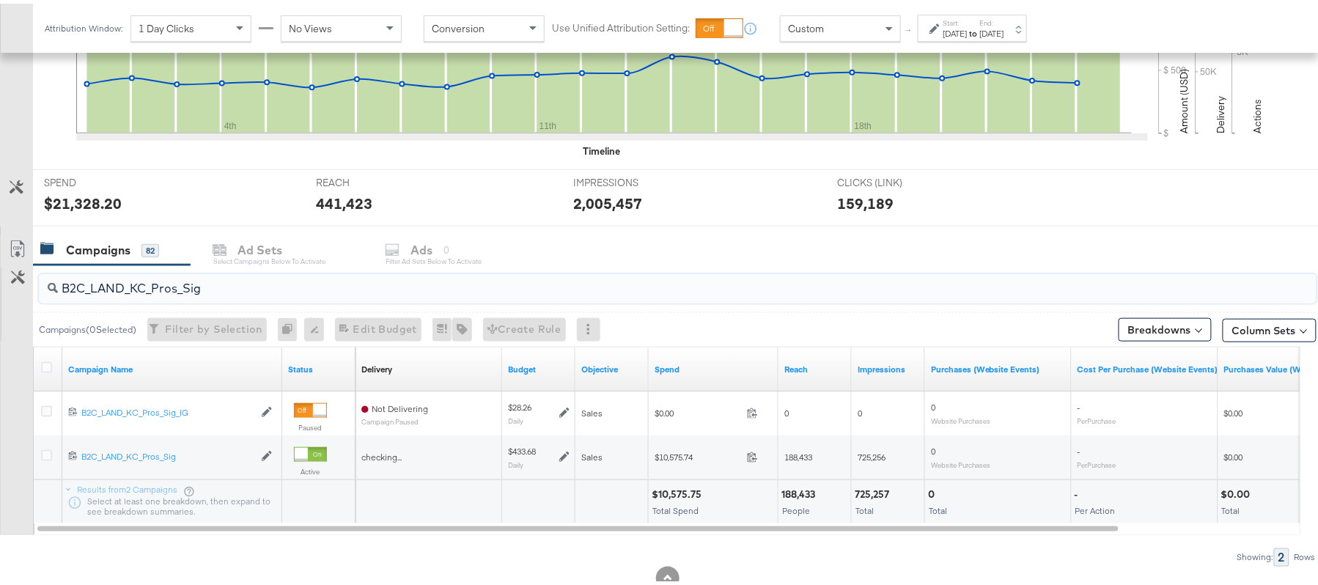
type input "B2C_LAND_KC_Pros_Sig"
click at [666, 493] on div "$10,575.75" at bounding box center [678, 491] width 54 height 14
copy div "$10,575.75"
